Goal: Task Accomplishment & Management: Manage account settings

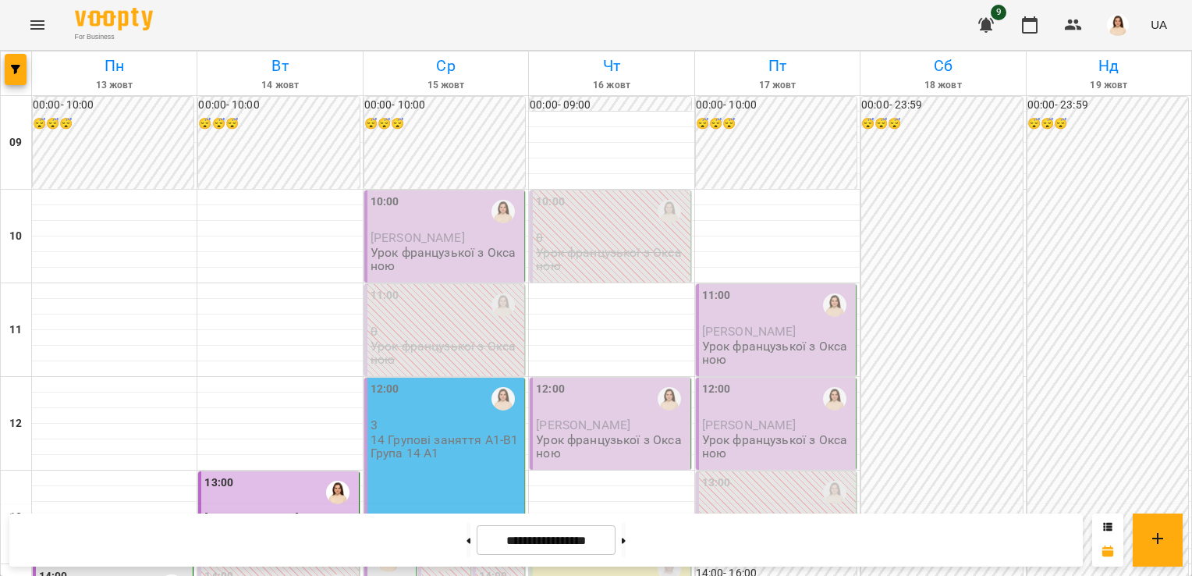
scroll to position [322, 0]
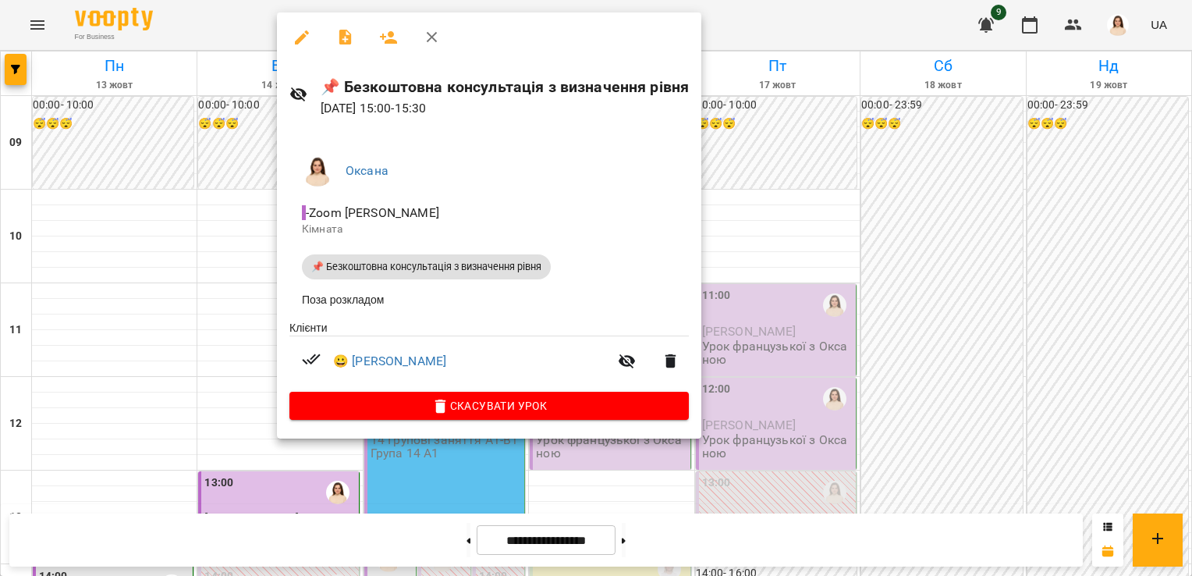
click at [342, 39] on icon "button" at bounding box center [345, 38] width 12 height 16
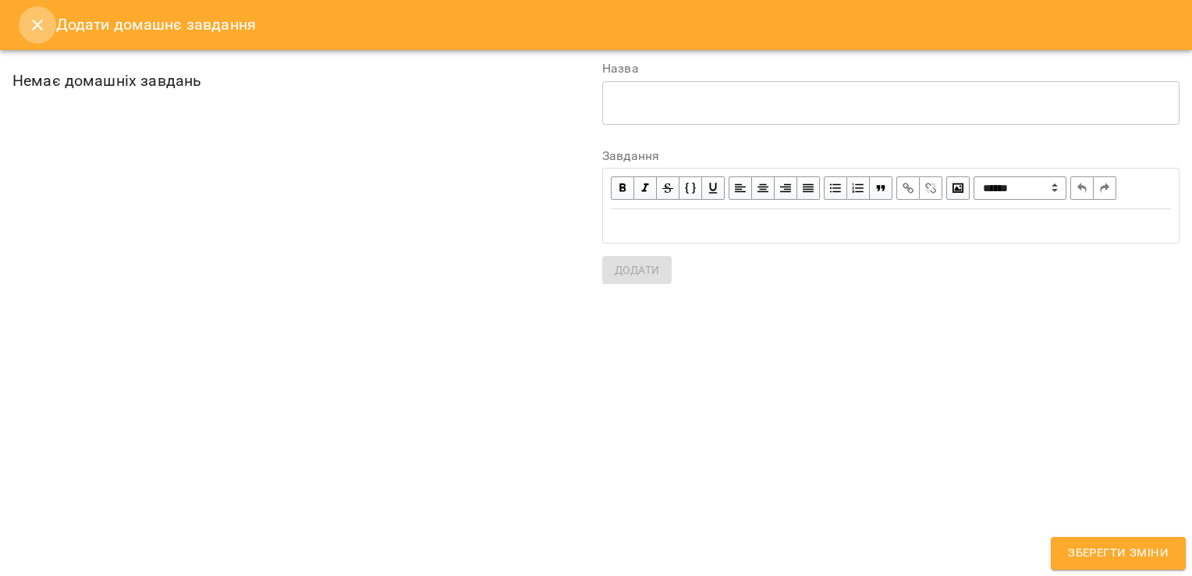
click at [34, 23] on icon "Close" at bounding box center [37, 25] width 19 height 19
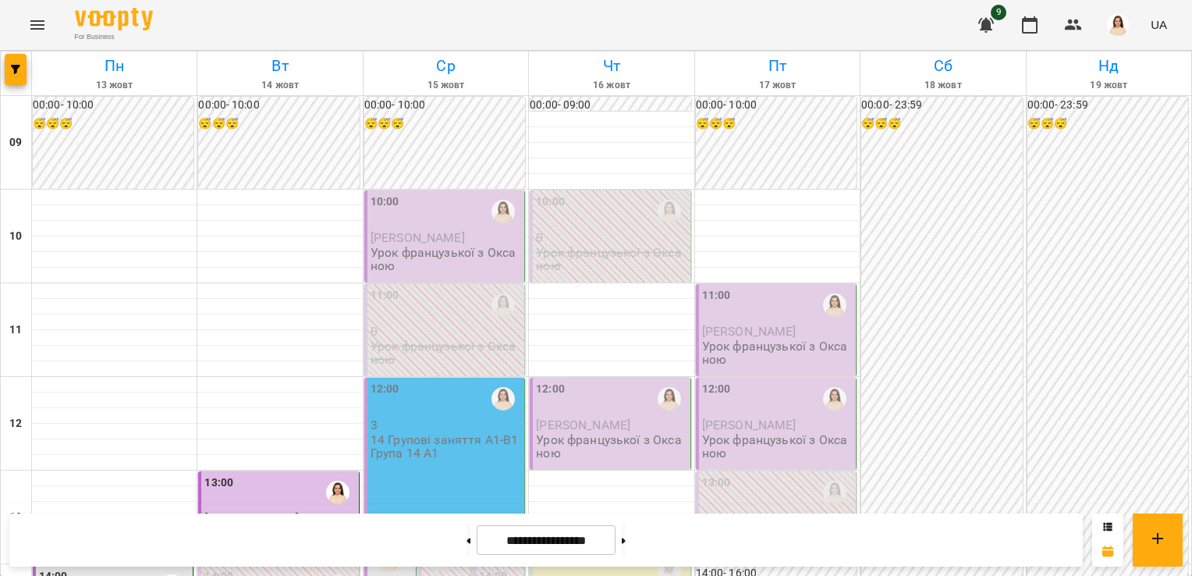
scroll to position [397, 0]
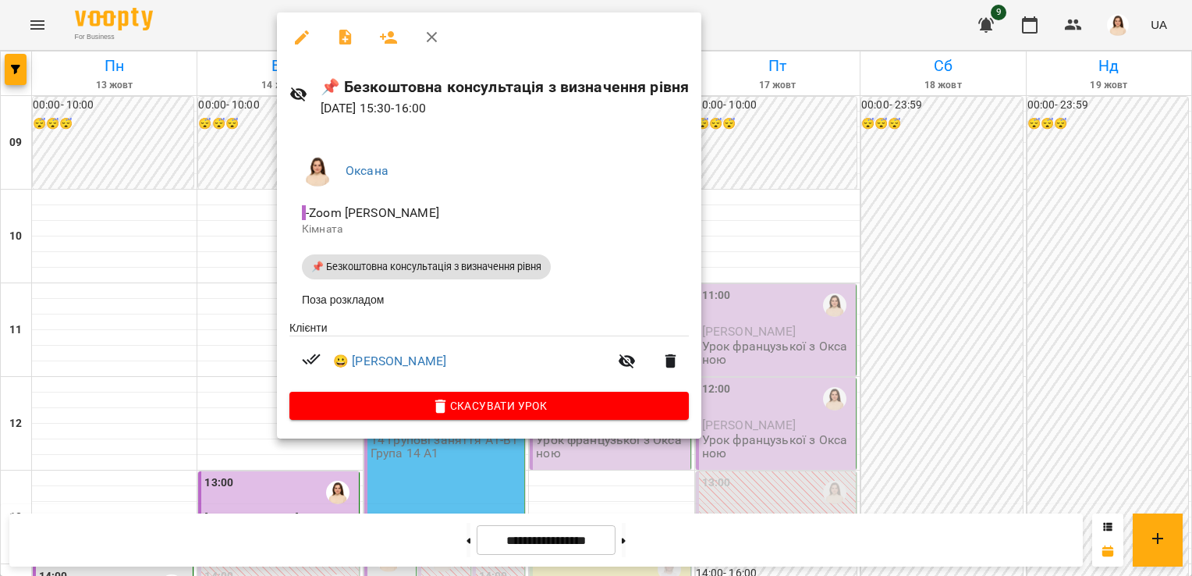
click at [343, 39] on icon "button" at bounding box center [345, 37] width 19 height 19
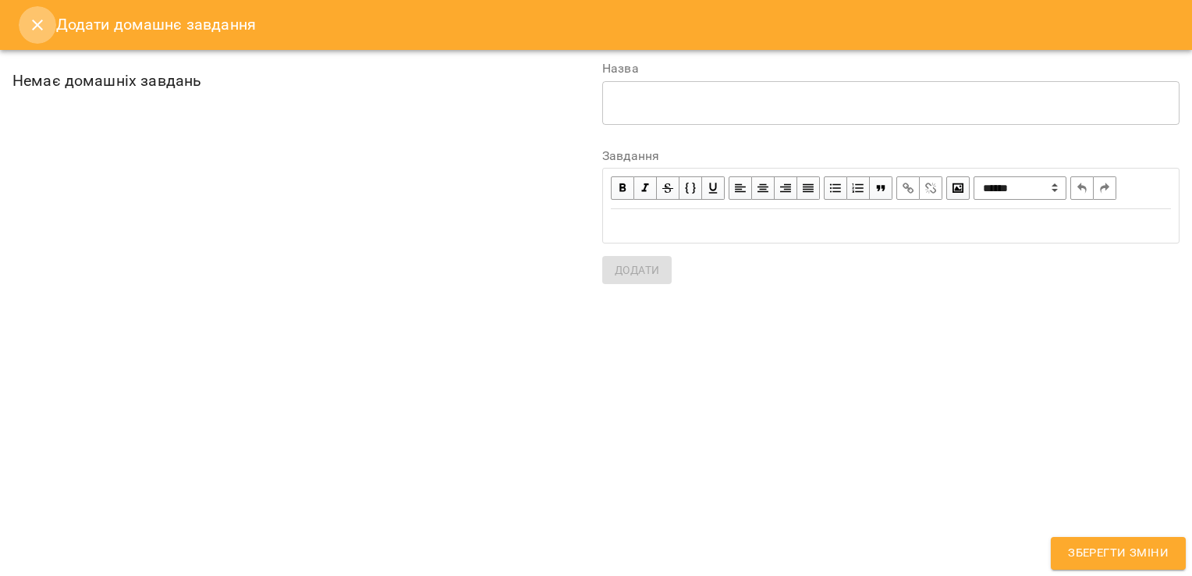
click at [35, 23] on icon "Close" at bounding box center [37, 25] width 11 height 11
